Goal: Obtain resource: Download file/media

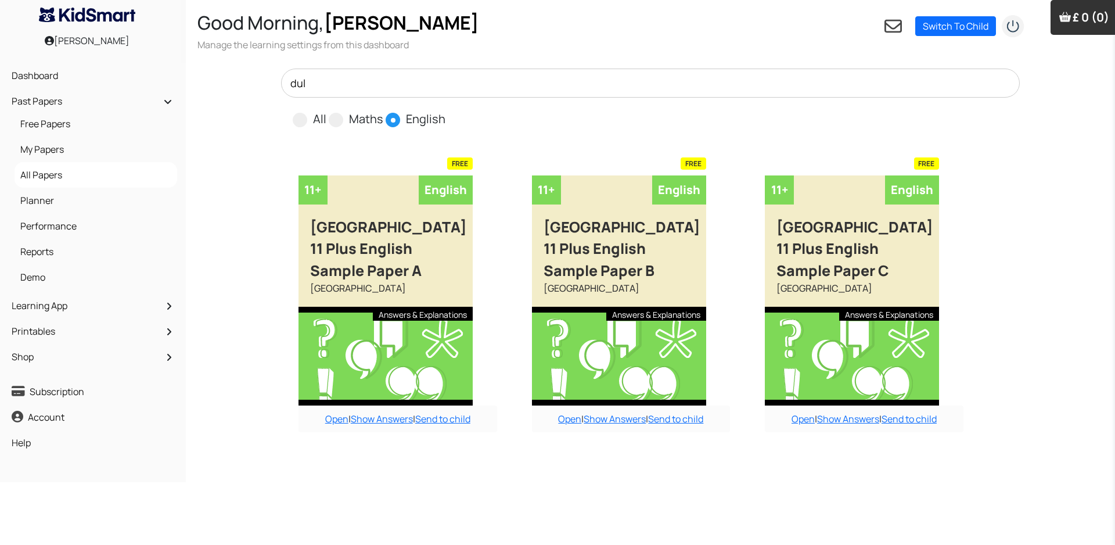
select select "custom"
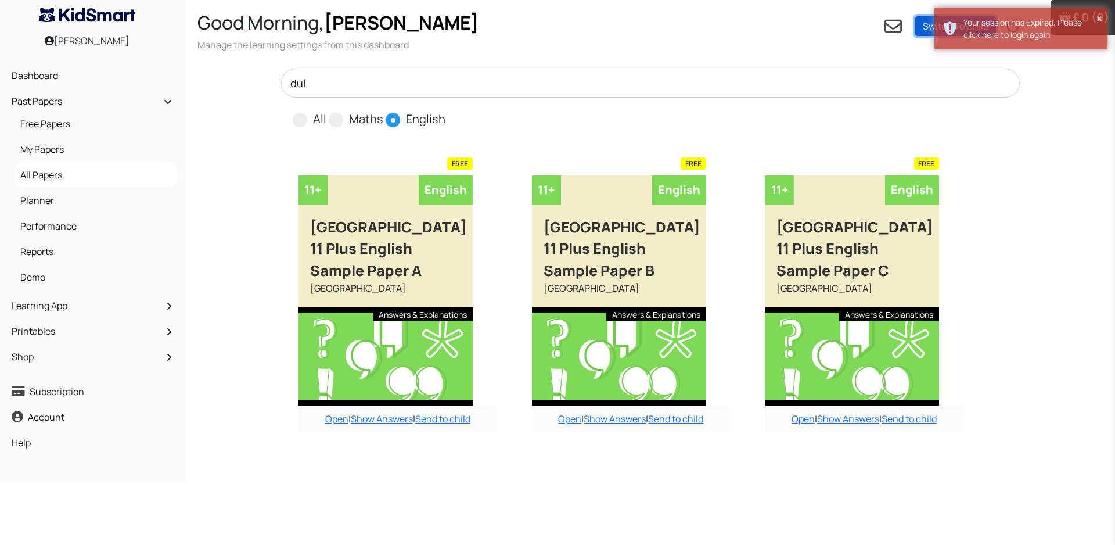
click at [917, 26] on link "Switch To Child" at bounding box center [955, 26] width 81 height 20
click at [994, 65] on div "Open dashboard" at bounding box center [982, 64] width 73 height 12
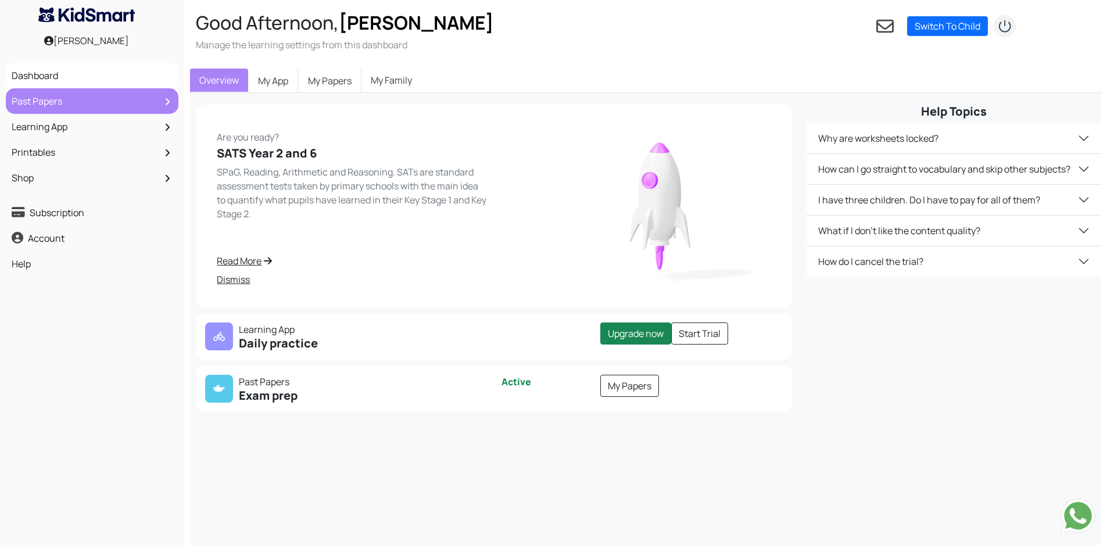
click at [55, 105] on link "Past Papers" at bounding box center [92, 101] width 167 height 20
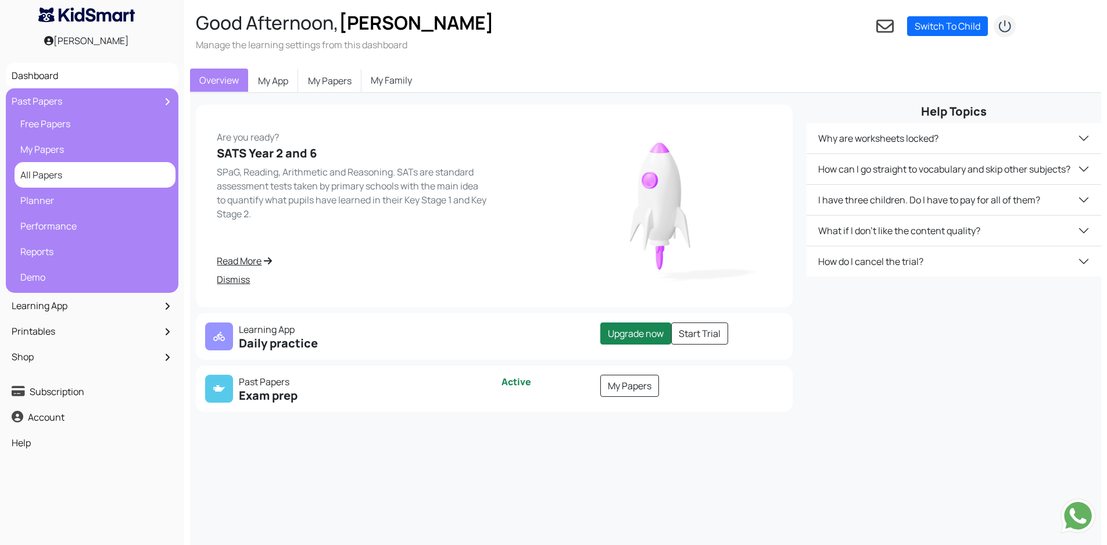
click at [55, 174] on link "All Papers" at bounding box center [94, 175] width 155 height 20
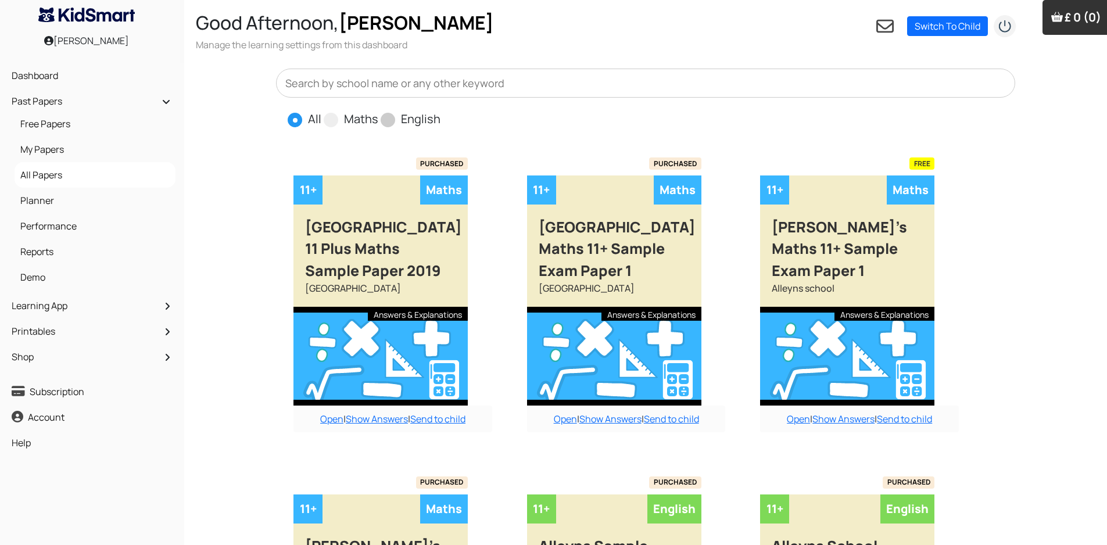
click at [390, 121] on span at bounding box center [387, 120] width 15 height 15
click at [440, 118] on input "English" at bounding box center [444, 114] width 8 height 8
radio input "true"
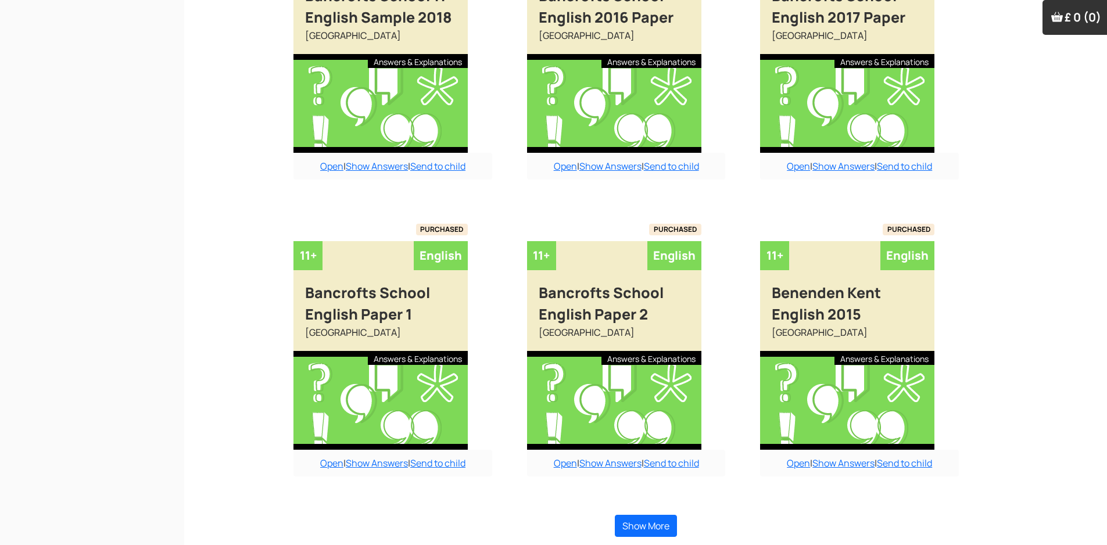
scroll to position [829, 0]
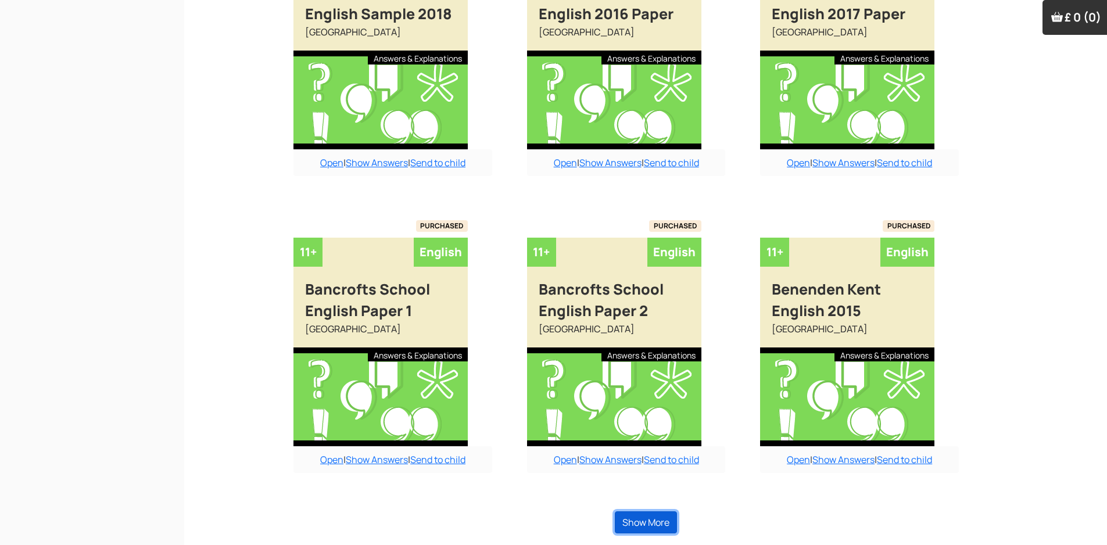
click at [649, 529] on button "Show More" at bounding box center [646, 522] width 62 height 22
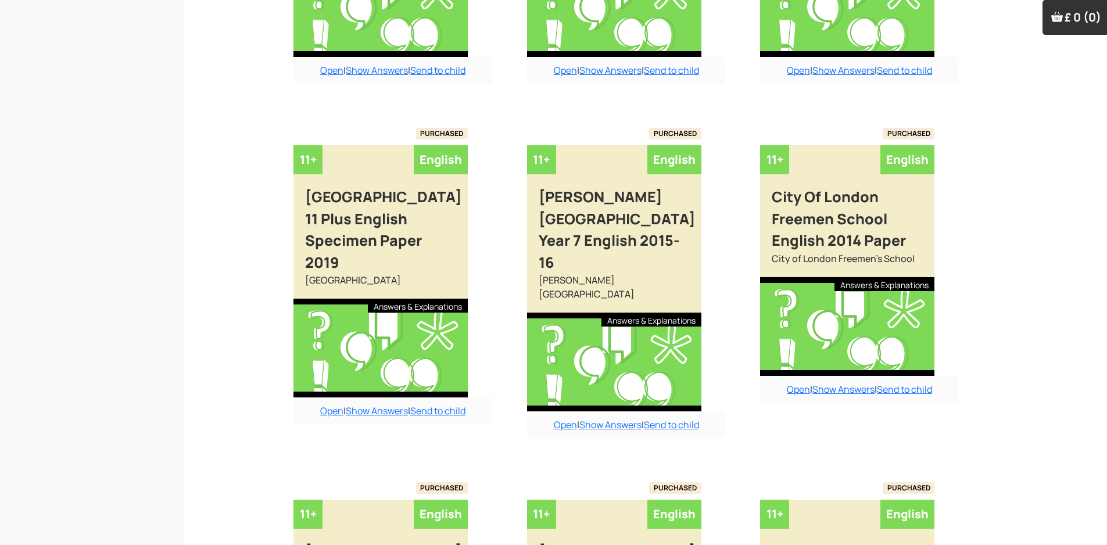
scroll to position [2126, 0]
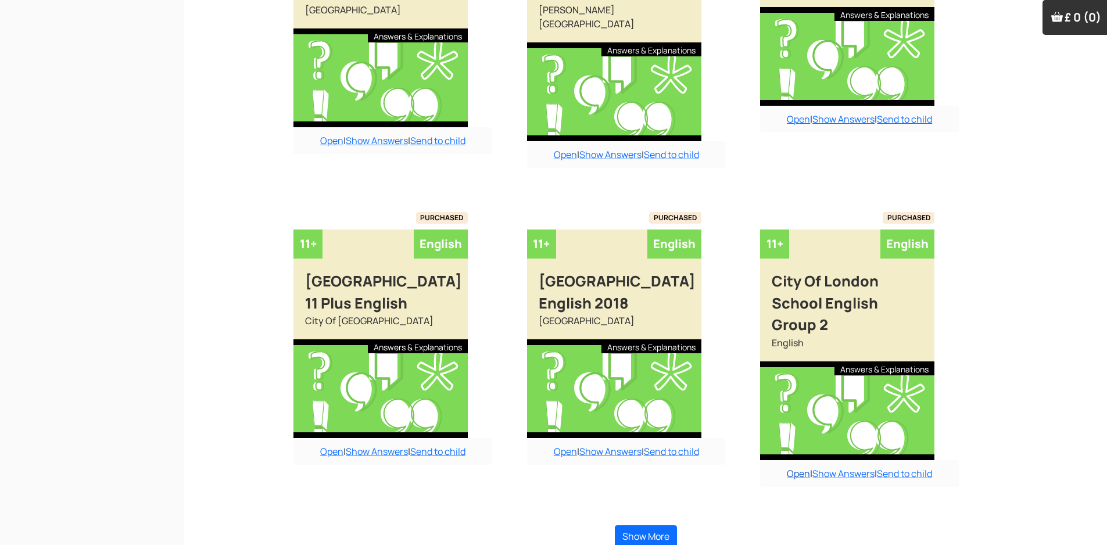
click at [789, 467] on link "Open" at bounding box center [797, 473] width 23 height 13
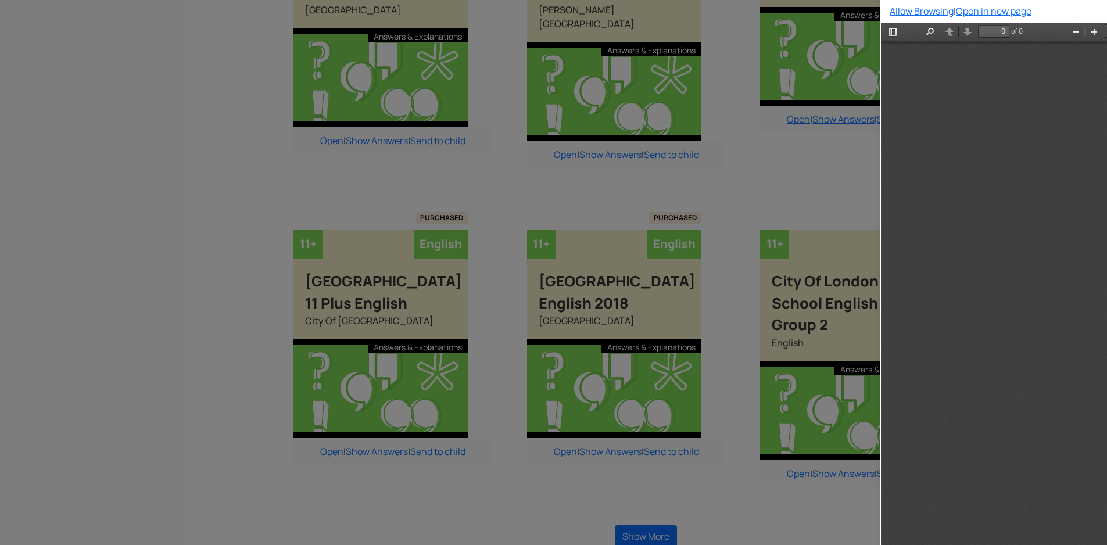
scroll to position [0, 0]
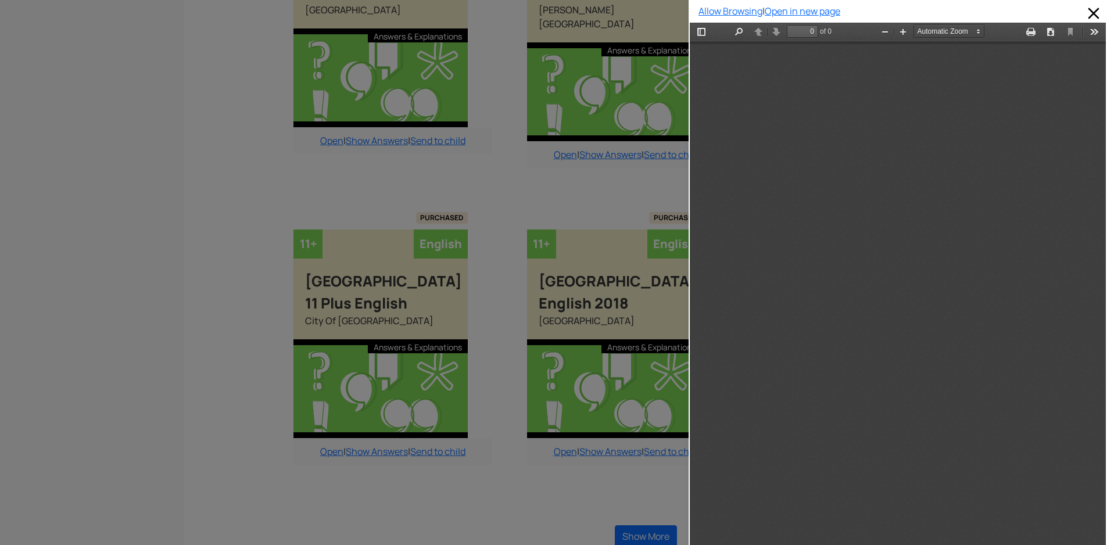
type input "4"
select select "custom"
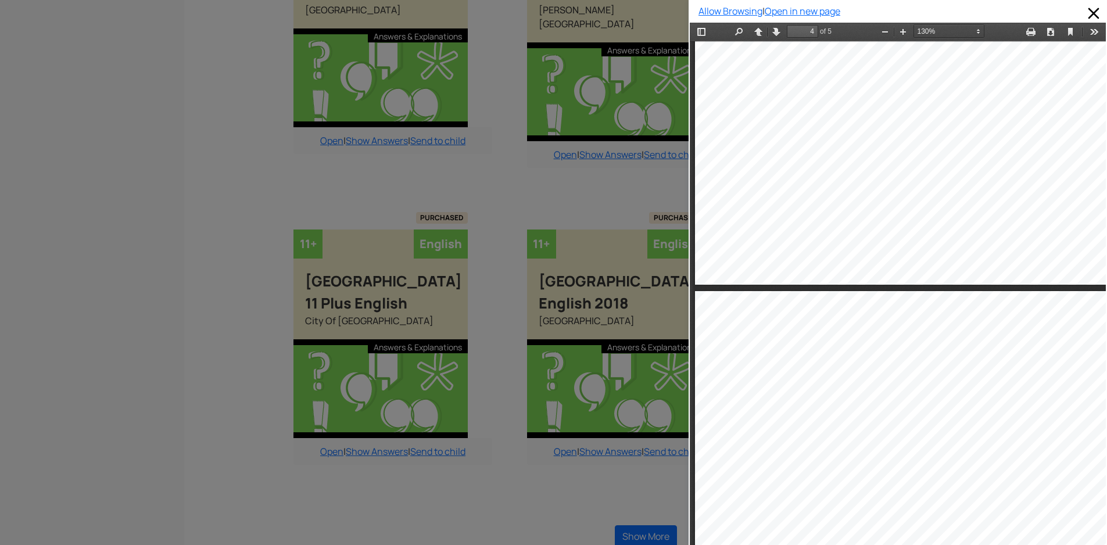
type input "5"
select select "custom"
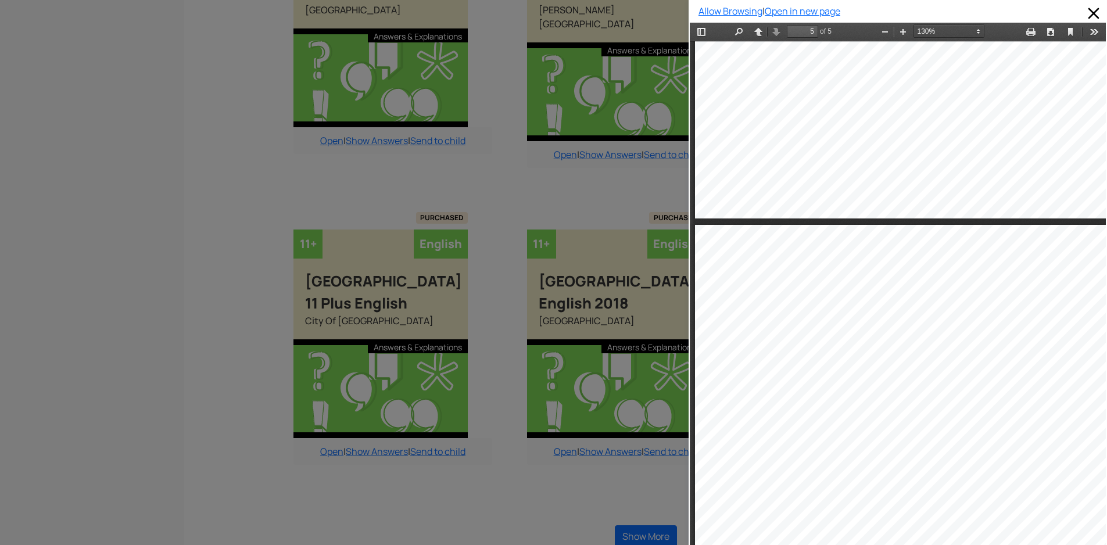
scroll to position [3291, 0]
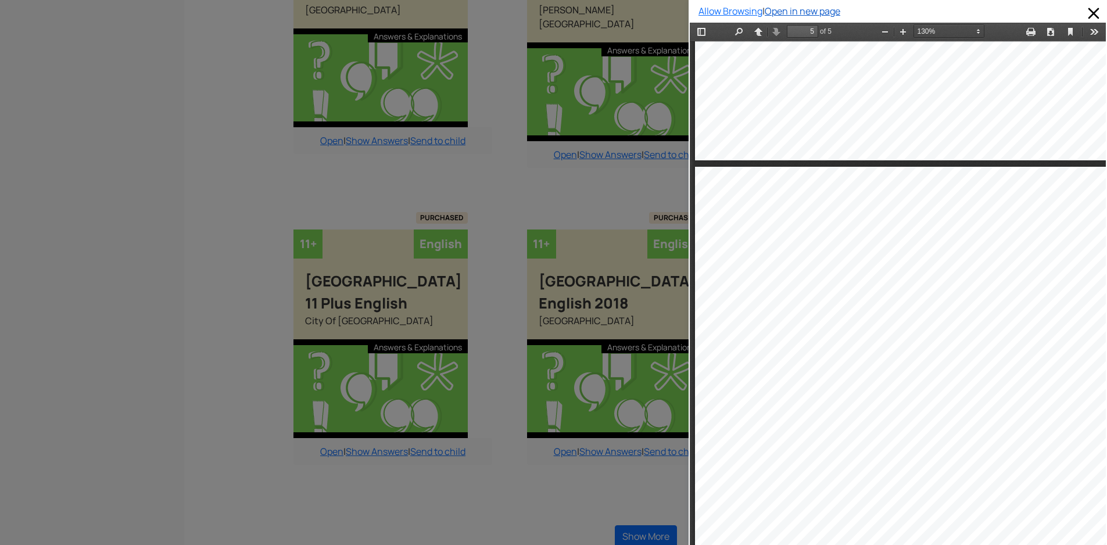
click at [798, 12] on link "Open in new page" at bounding box center [802, 11] width 76 height 13
drag, startPoint x: 1083, startPoint y: 10, endPoint x: 219, endPoint y: 13, distance: 864.3
click at [1084, 10] on span at bounding box center [1093, 13] width 19 height 19
